Goal: Information Seeking & Learning: Check status

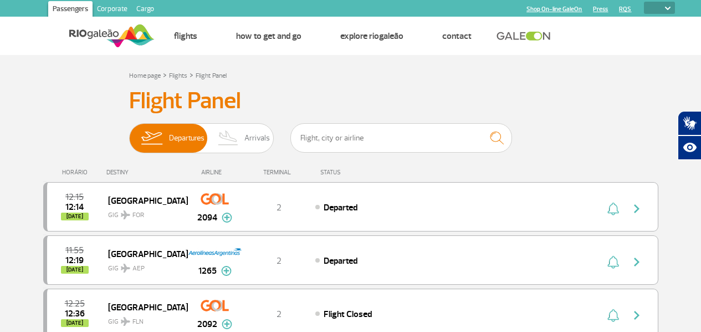
select select
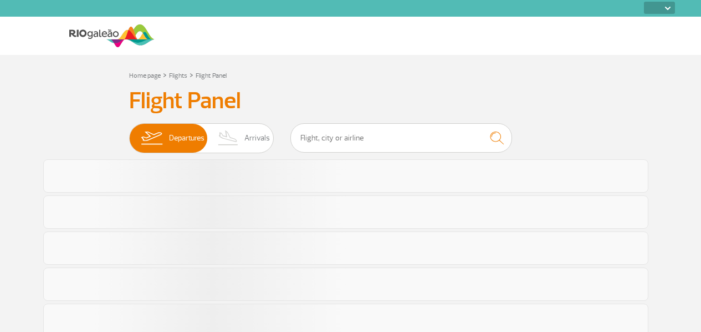
select select
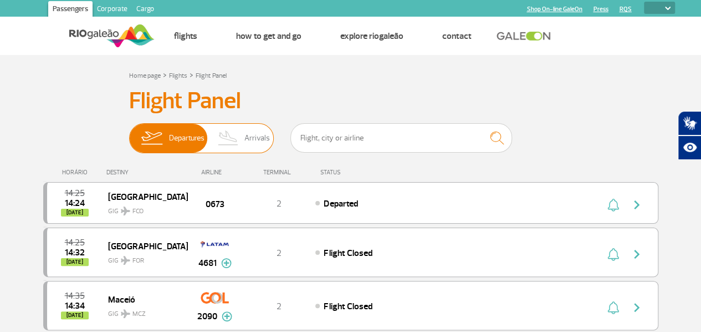
click at [246, 138] on span "Arrivals" at bounding box center [258, 138] width 26 height 29
click at [129, 133] on input "Departures Arrivals" at bounding box center [129, 133] width 0 height 0
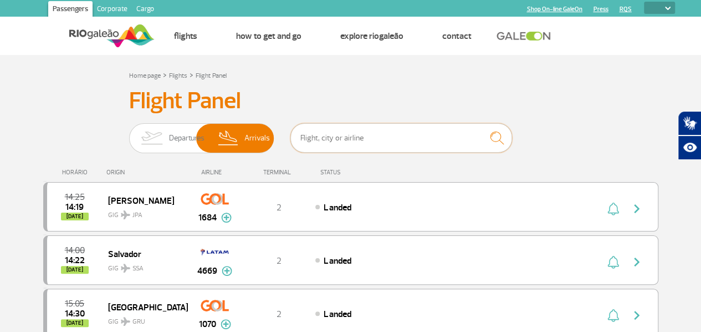
click at [319, 140] on input "text" at bounding box center [402, 137] width 222 height 29
type input "iberia"
